Goal: Transaction & Acquisition: Purchase product/service

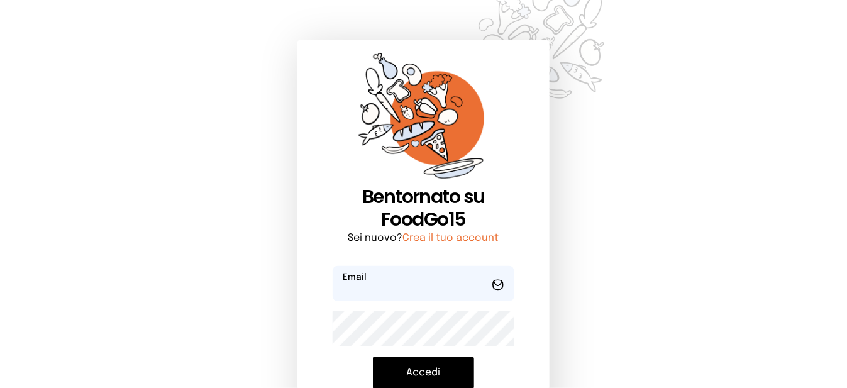
type input "**********"
click at [463, 376] on button "Accedi" at bounding box center [423, 373] width 101 height 33
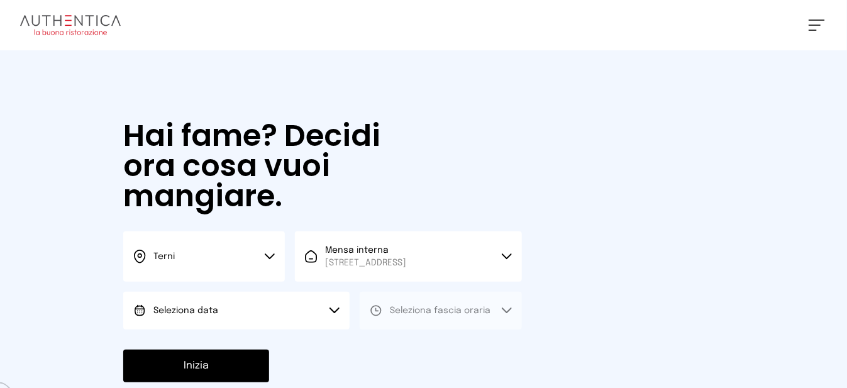
click at [269, 328] on button "Seleziona data" at bounding box center [236, 311] width 226 height 38
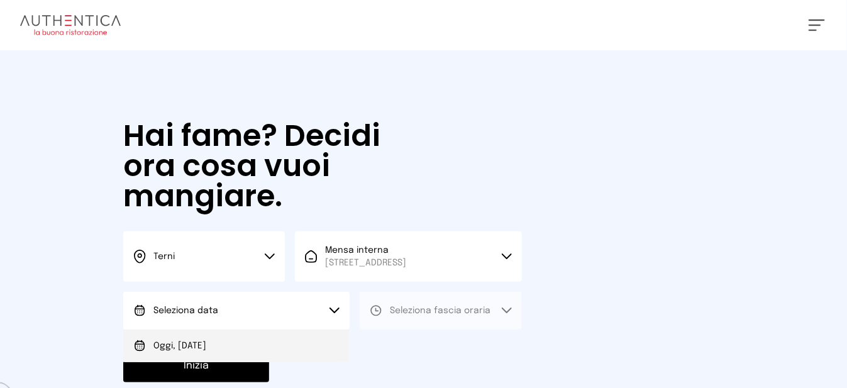
click at [262, 355] on li "Oggi, [DATE]" at bounding box center [236, 346] width 226 height 33
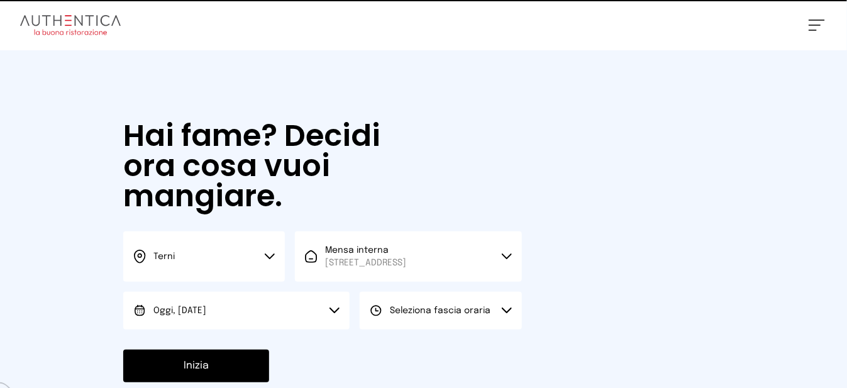
click at [431, 315] on span "Seleziona fascia oraria" at bounding box center [440, 310] width 101 height 9
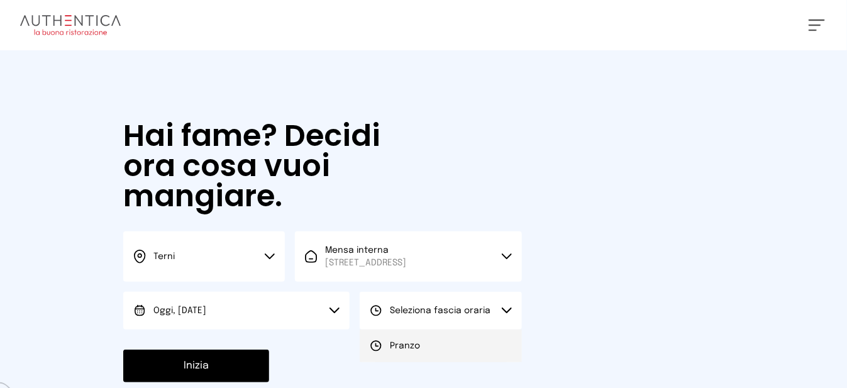
click at [443, 359] on li "Pranzo" at bounding box center [441, 346] width 162 height 33
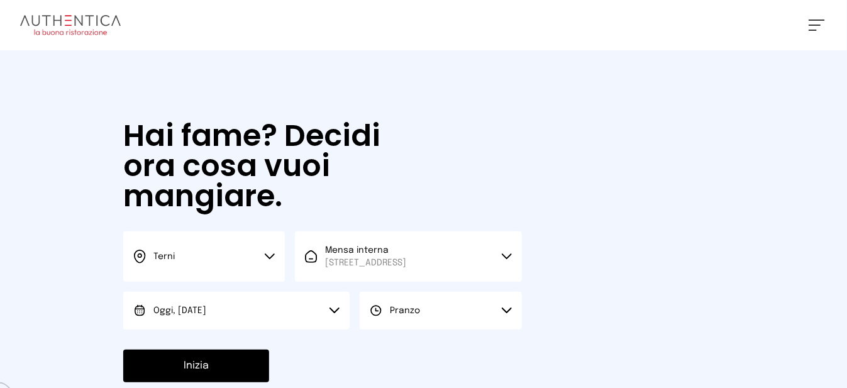
click at [245, 377] on button "Inizia" at bounding box center [196, 366] width 146 height 33
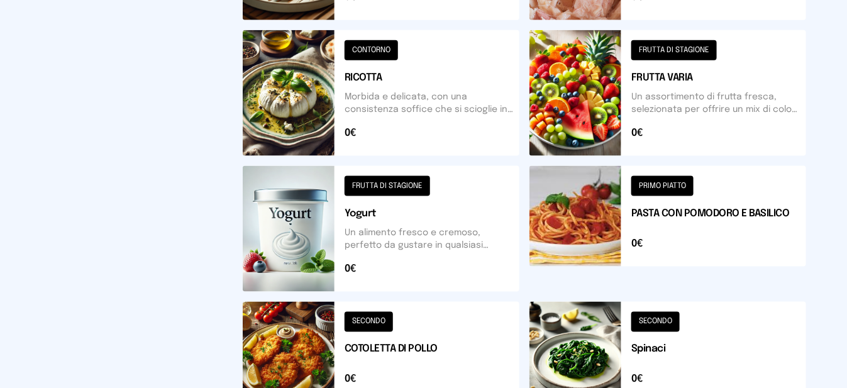
scroll to position [628, 0]
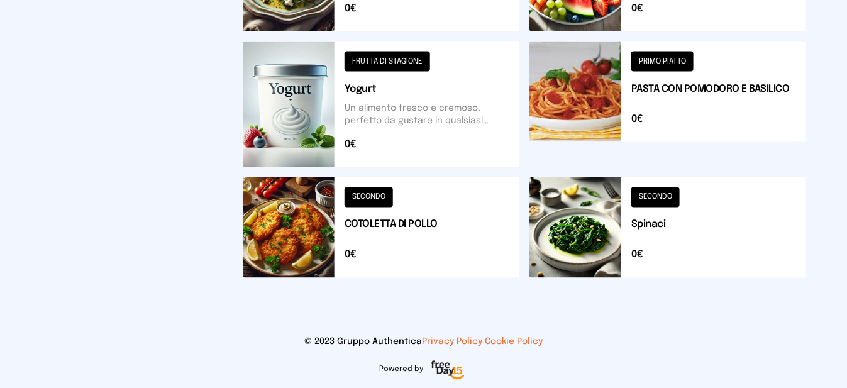
click at [325, 226] on button at bounding box center [381, 227] width 277 height 101
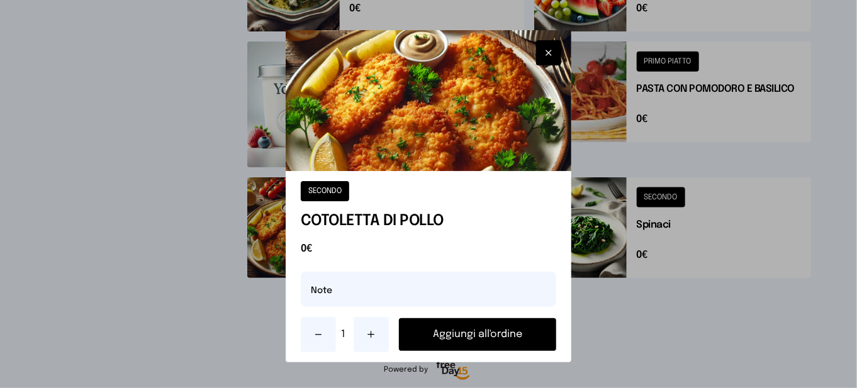
click at [484, 328] on button "Aggiungi all'ordine" at bounding box center [477, 334] width 157 height 33
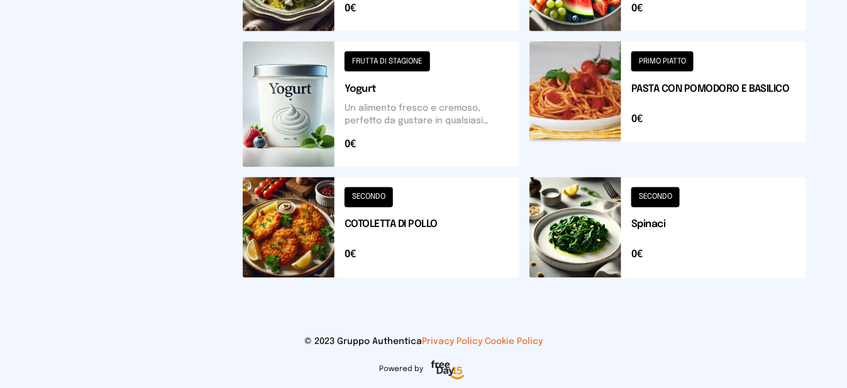
scroll to position [376, 0]
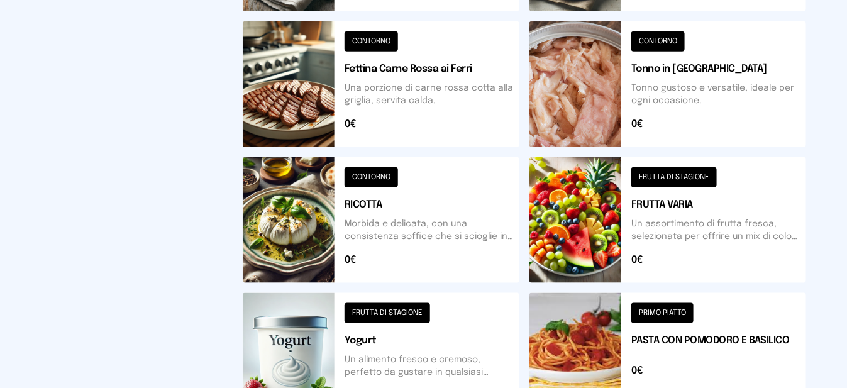
click at [565, 227] on button at bounding box center [668, 220] width 277 height 126
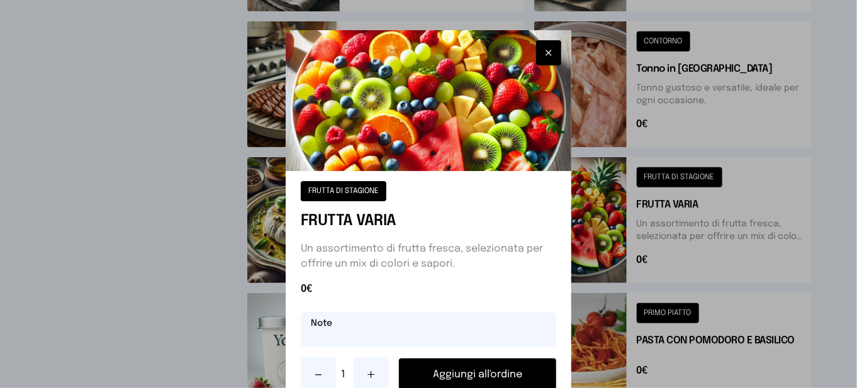
click at [487, 333] on input "text" at bounding box center [428, 329] width 255 height 35
type input "********"
click at [524, 372] on button "Aggiungi all'ordine" at bounding box center [477, 375] width 157 height 33
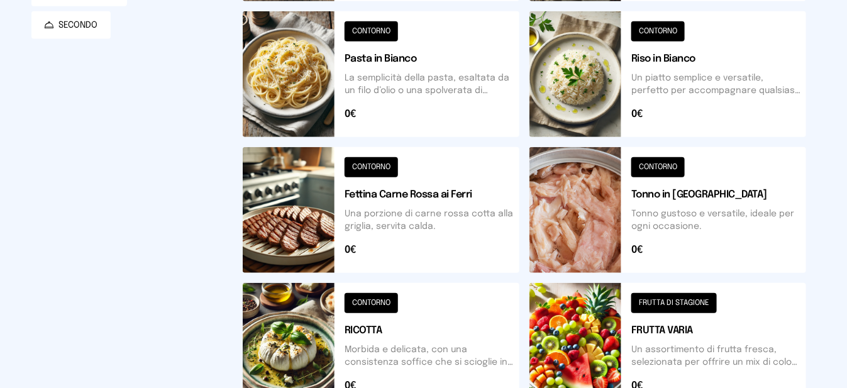
scroll to position [125, 0]
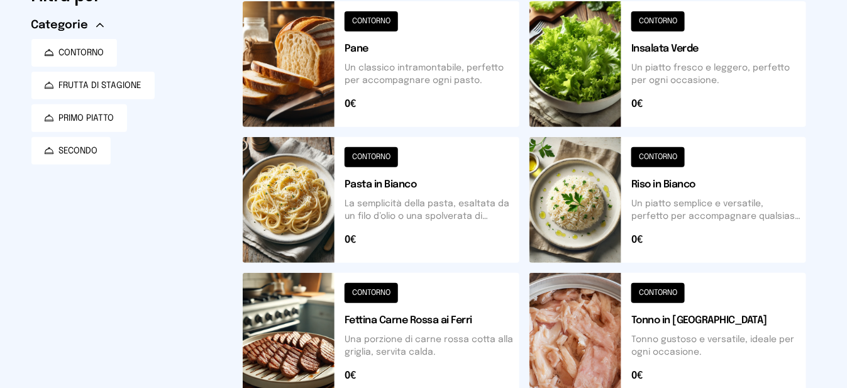
click at [589, 95] on button at bounding box center [668, 64] width 277 height 126
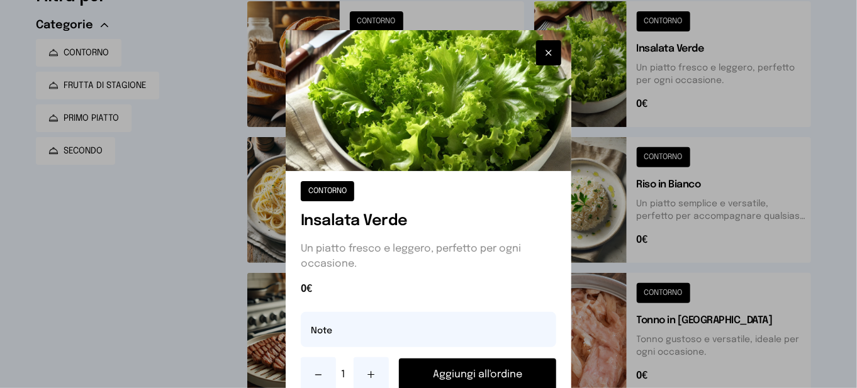
click at [504, 377] on button "Aggiungi all'ordine" at bounding box center [477, 375] width 157 height 33
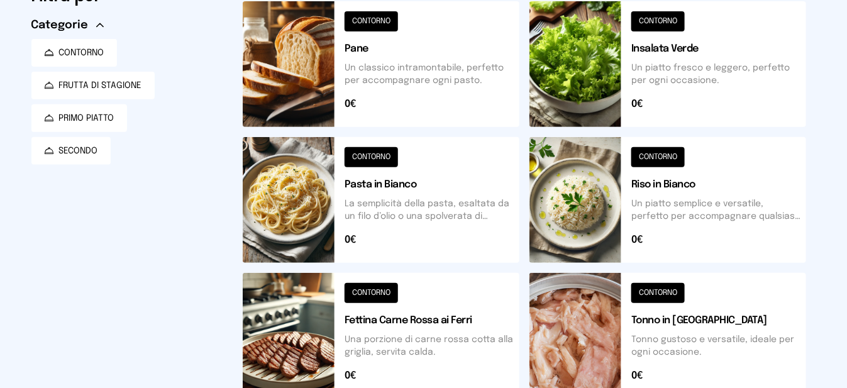
click at [279, 82] on button at bounding box center [381, 64] width 277 height 126
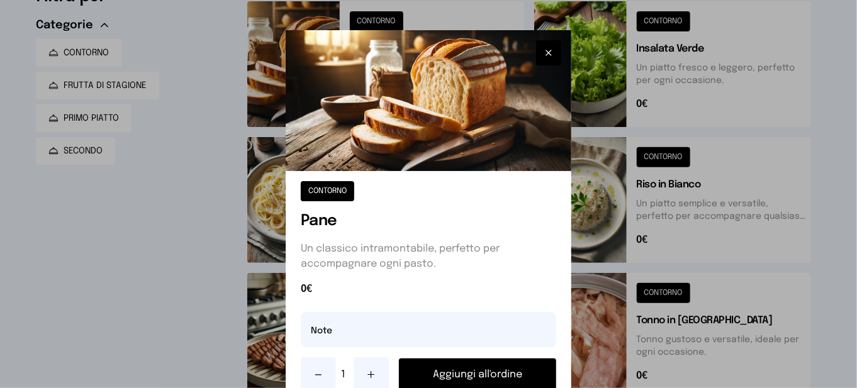
click at [456, 381] on button "Aggiungi all'ordine" at bounding box center [477, 375] width 157 height 33
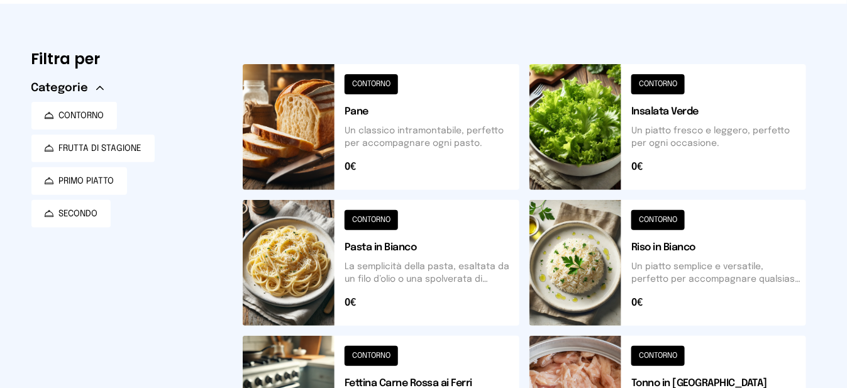
scroll to position [0, 0]
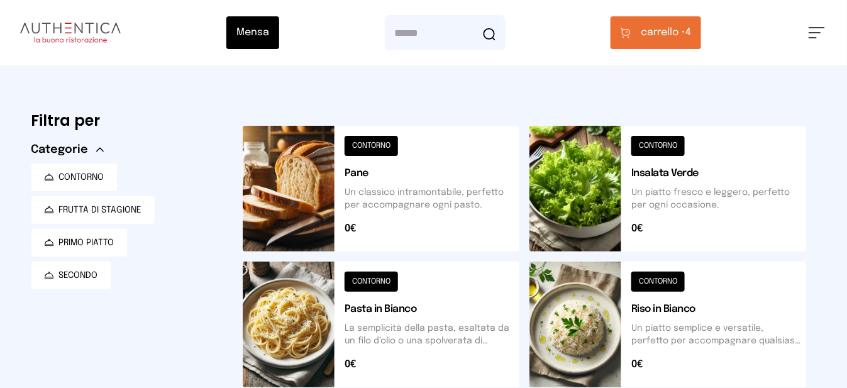
click at [681, 31] on span "carrello •" at bounding box center [663, 32] width 45 height 15
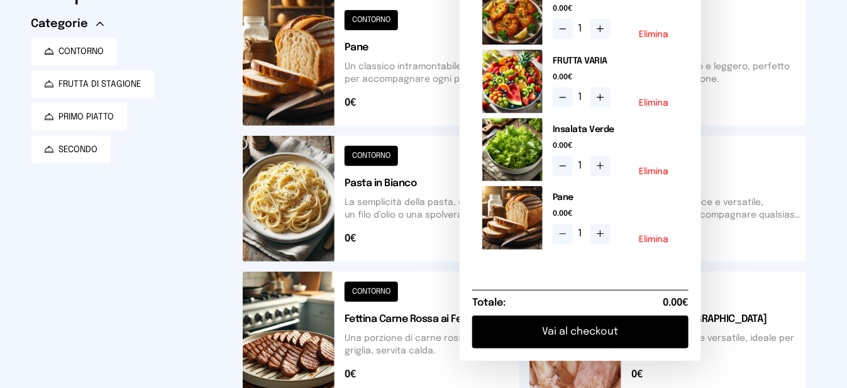
scroll to position [314, 0]
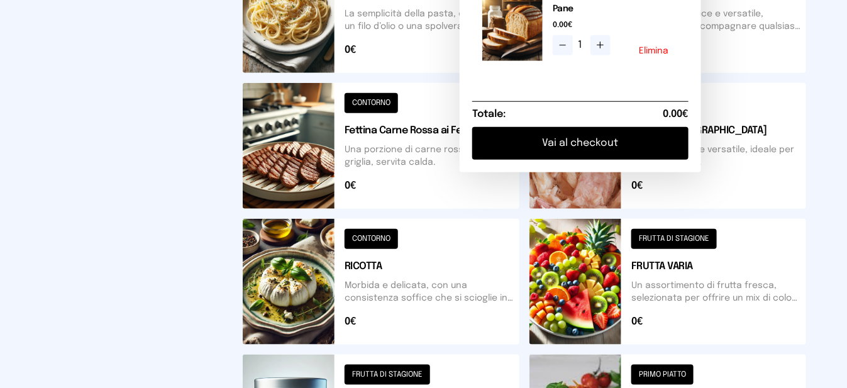
click at [627, 157] on button "Vai al checkout" at bounding box center [580, 143] width 216 height 33
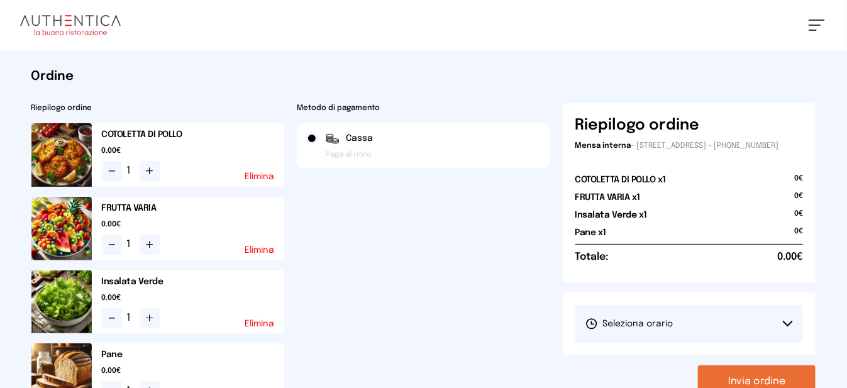
click at [694, 335] on button "Seleziona orario" at bounding box center [690, 324] width 228 height 38
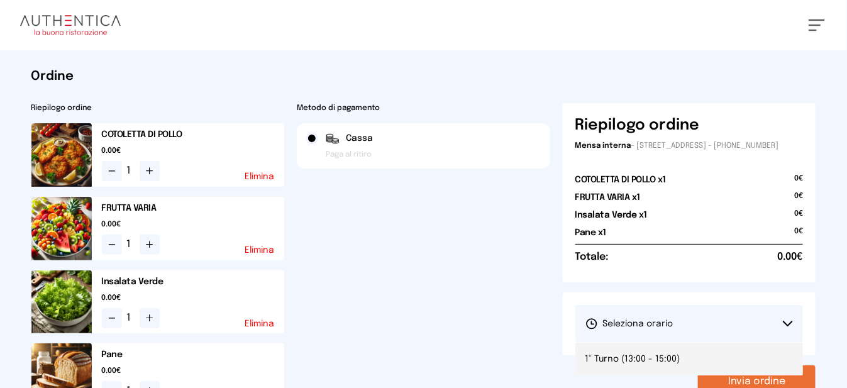
click at [684, 367] on li "1° Turno (13:00 - 15:00)" at bounding box center [690, 359] width 228 height 33
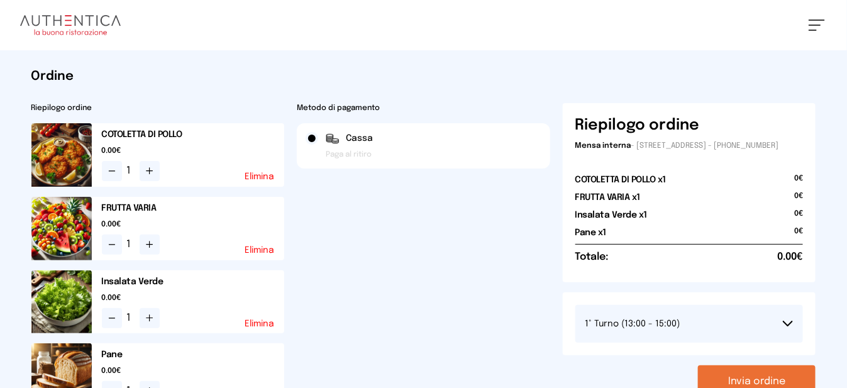
scroll to position [126, 0]
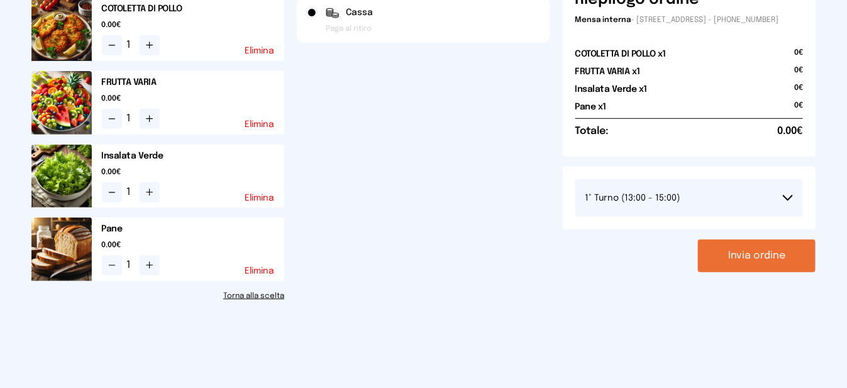
click at [753, 272] on button "Invia ordine" at bounding box center [757, 256] width 118 height 33
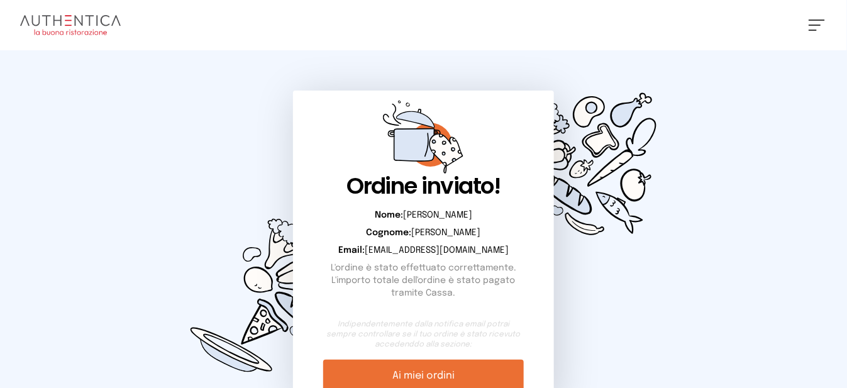
click at [824, 26] on button at bounding box center [817, 24] width 16 height 11
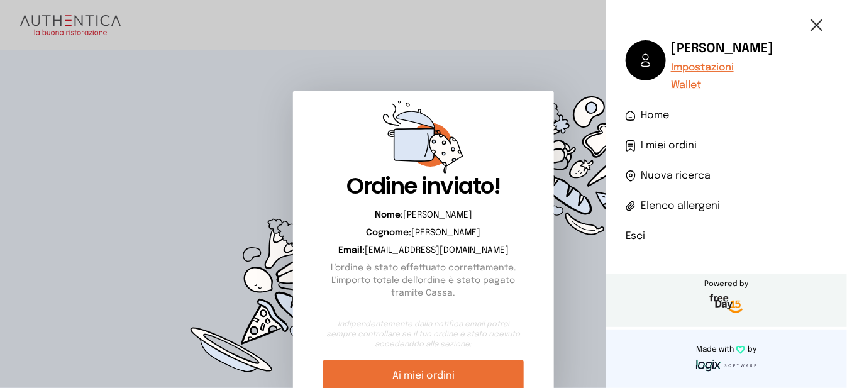
click at [631, 235] on li "Esci" at bounding box center [726, 236] width 201 height 15
